Goal: Information Seeking & Learning: Learn about a topic

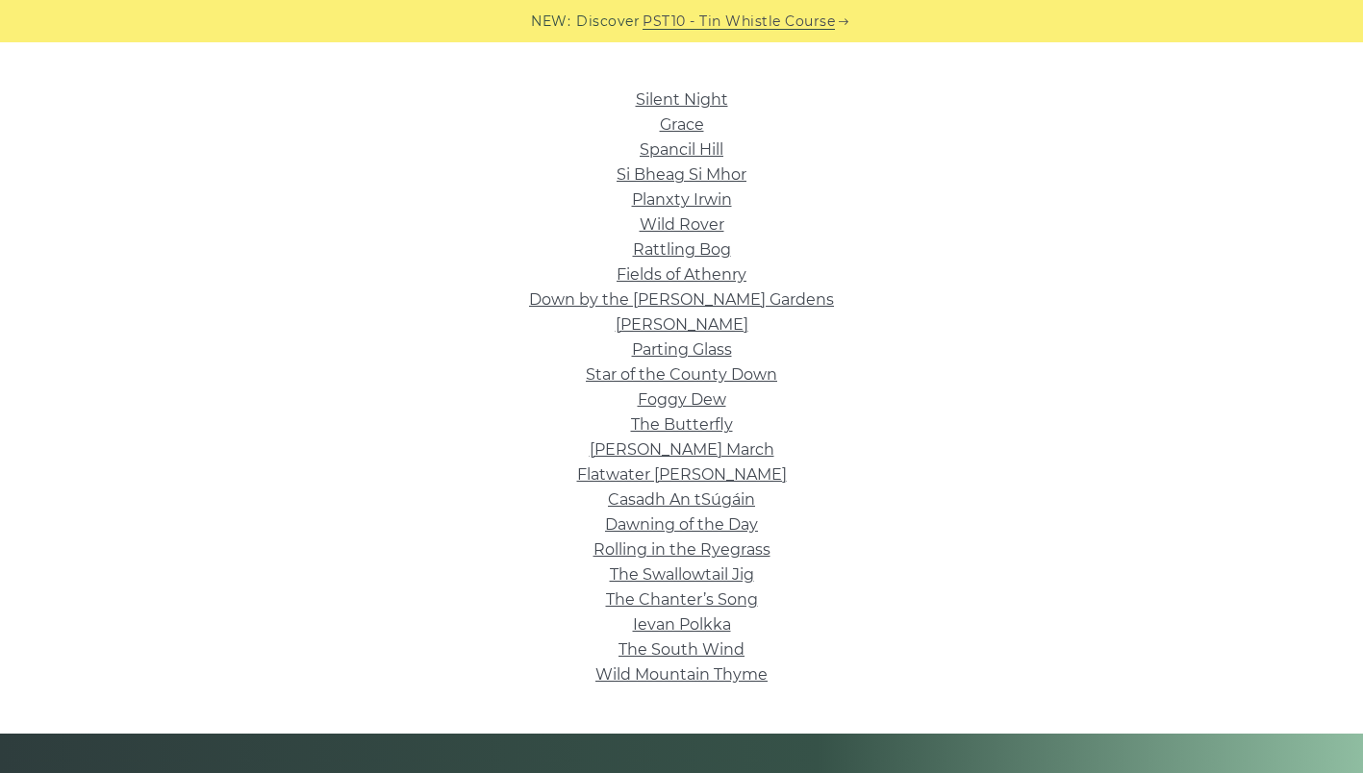
scroll to position [456, 0]
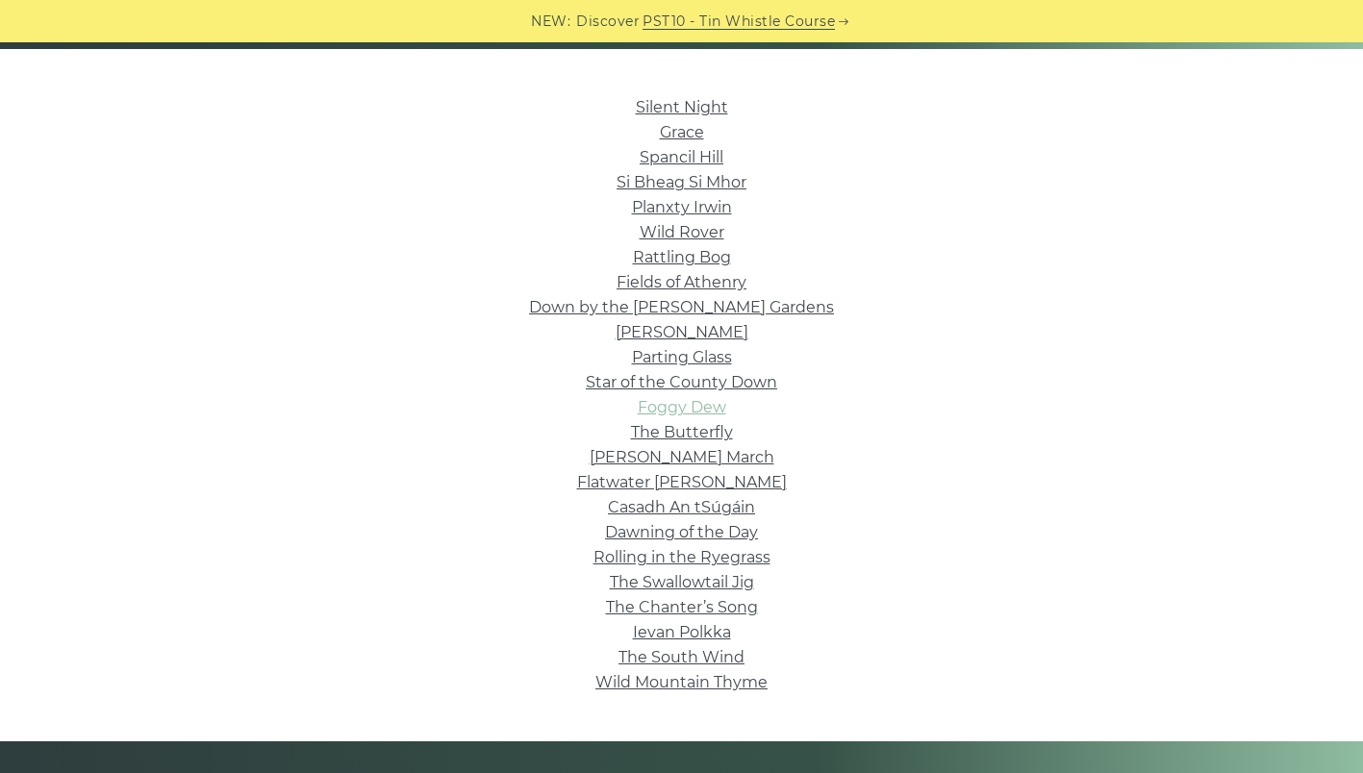
click at [686, 414] on link "Foggy Dew" at bounding box center [682, 407] width 88 height 18
click at [663, 436] on link "The Butterfly" at bounding box center [682, 432] width 102 height 18
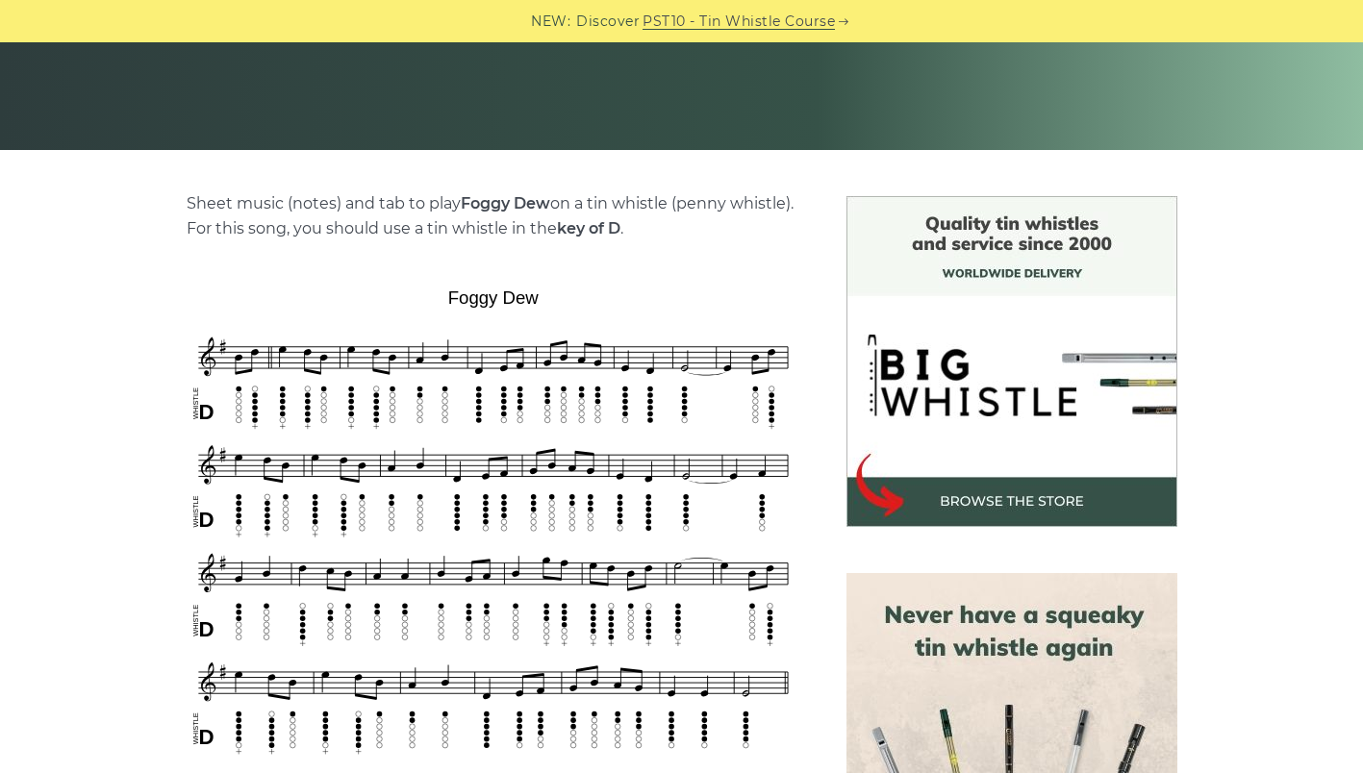
scroll to position [356, 0]
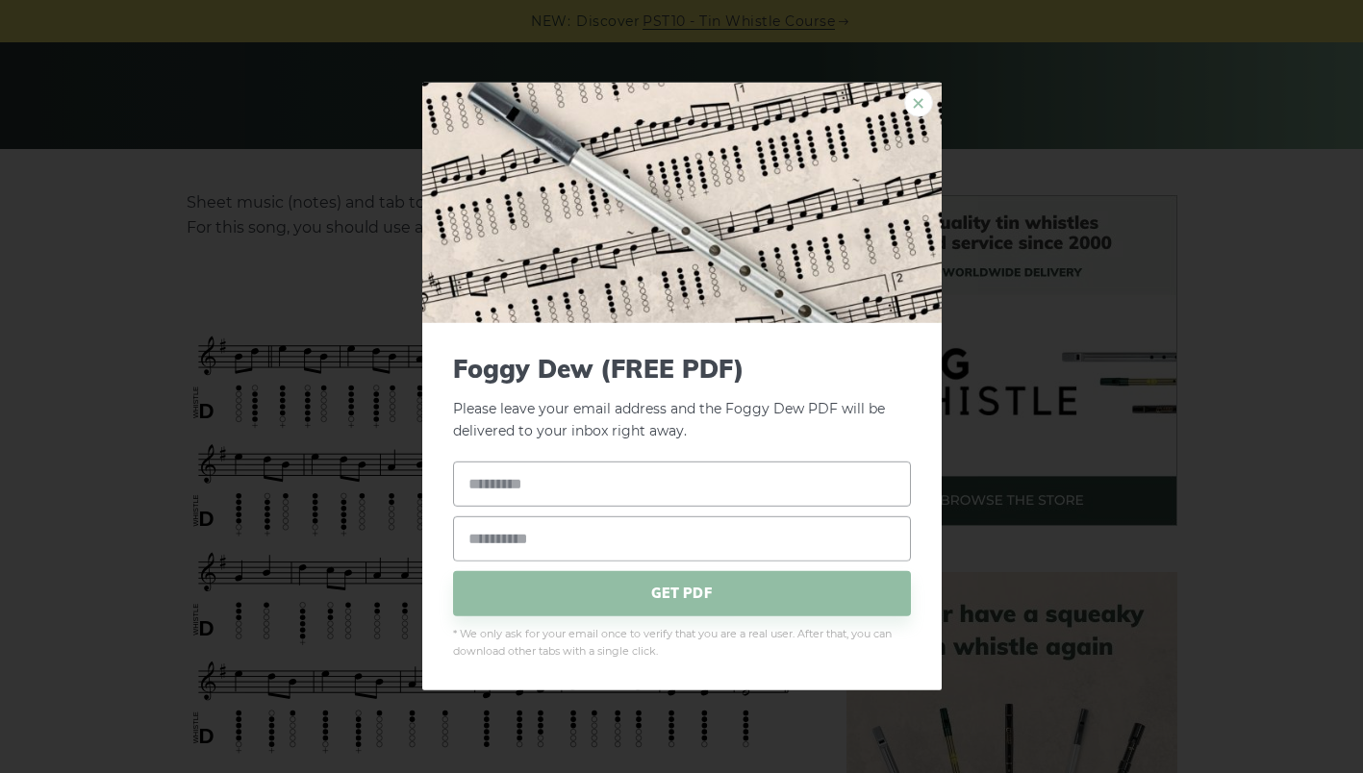
click at [916, 108] on link "×" at bounding box center [918, 102] width 29 height 29
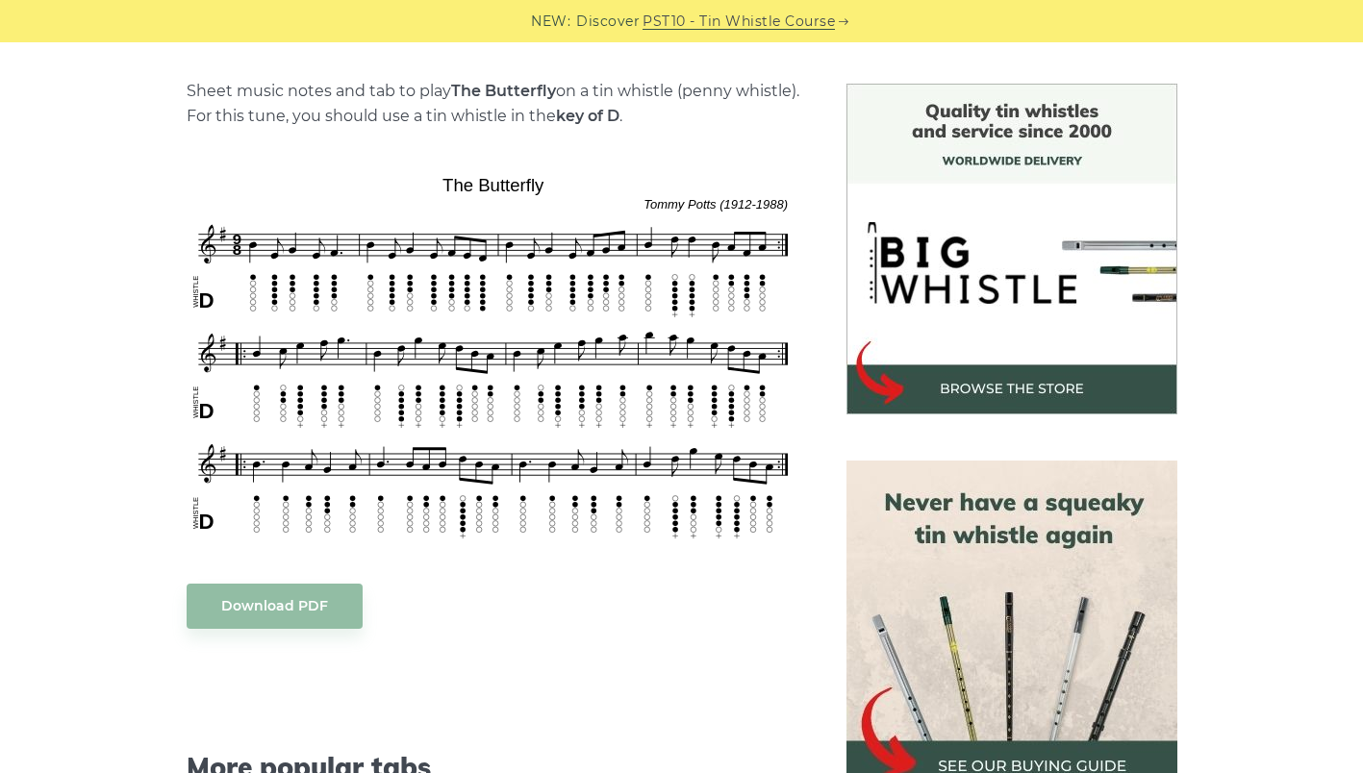
scroll to position [466, 0]
